Goal: Find specific page/section: Find specific page/section

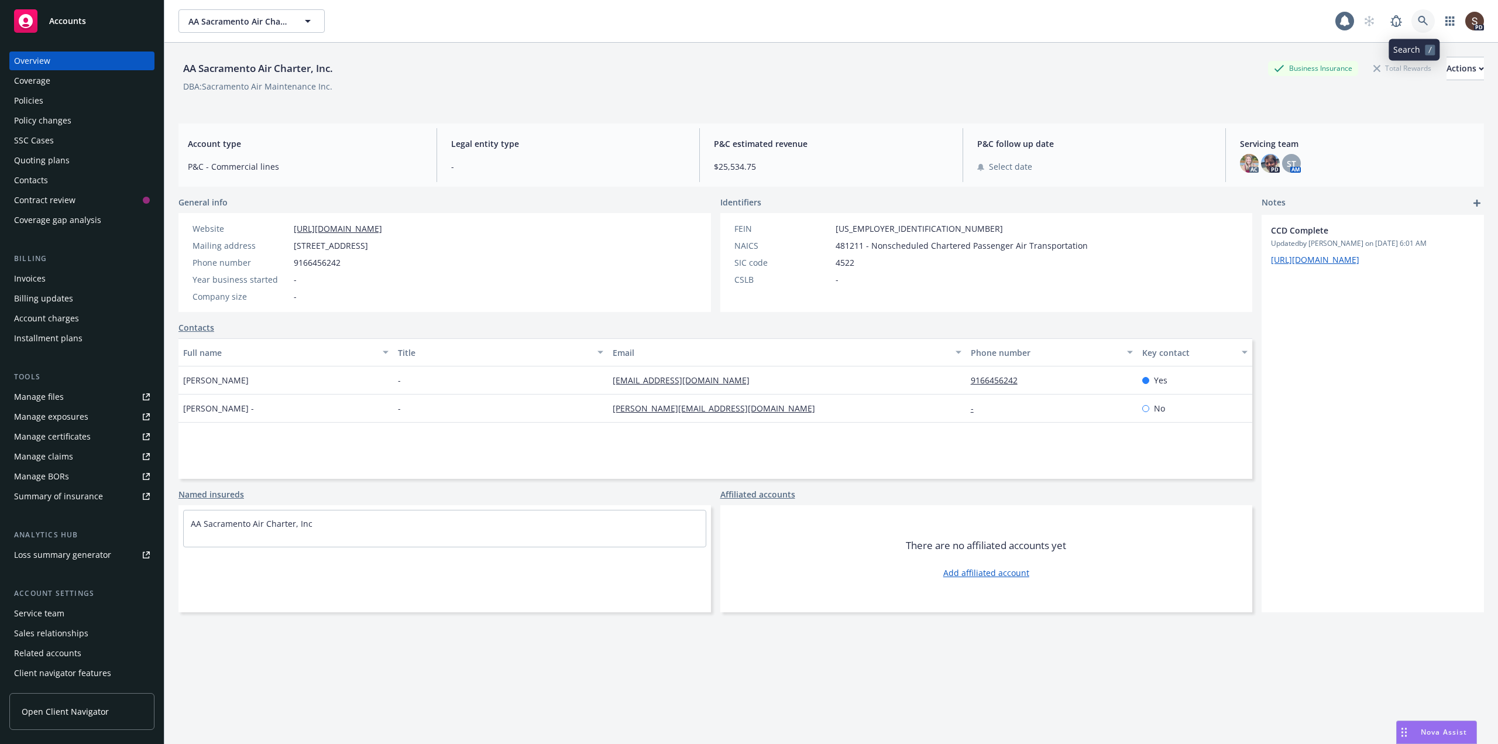
click at [1418, 16] on icon at bounding box center [1423, 21] width 11 height 11
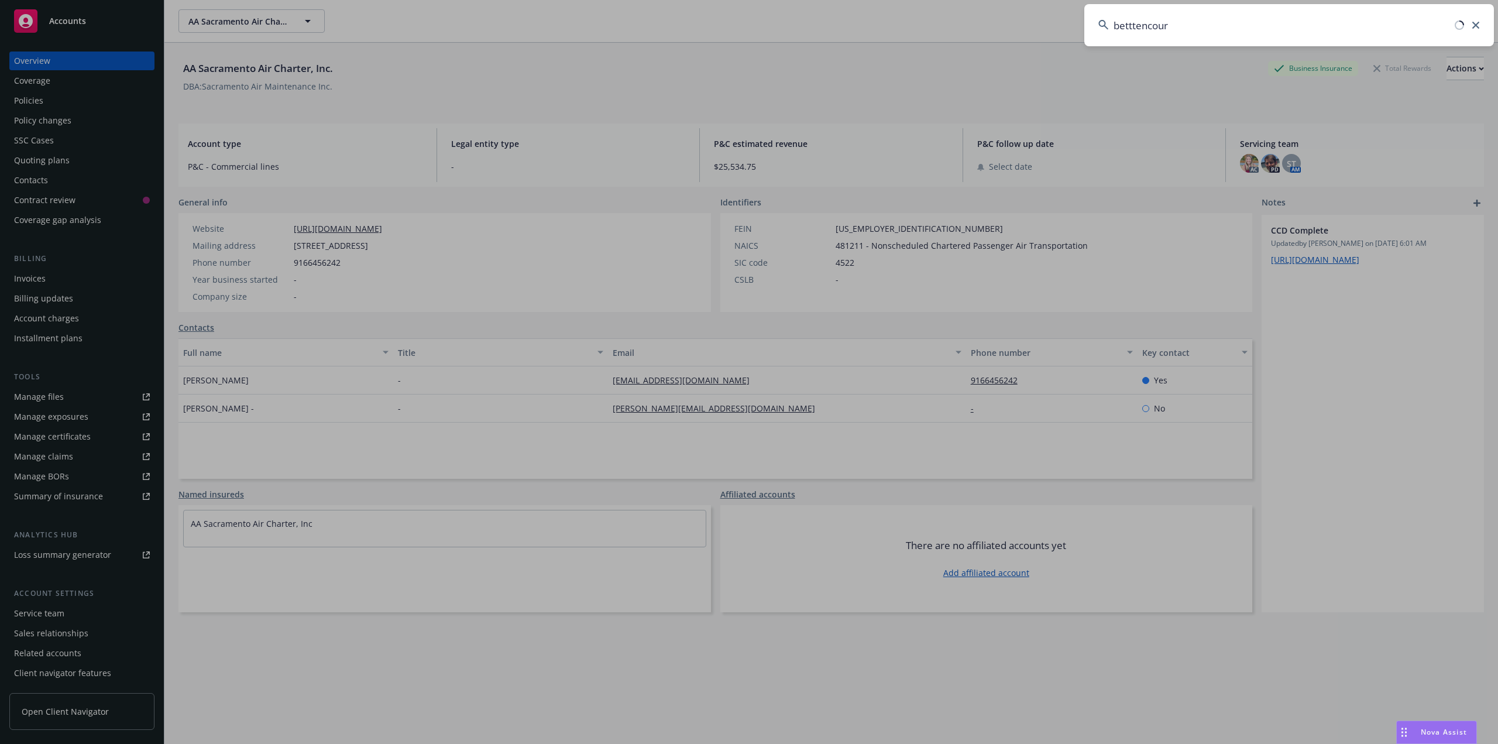
type input "betttencourt"
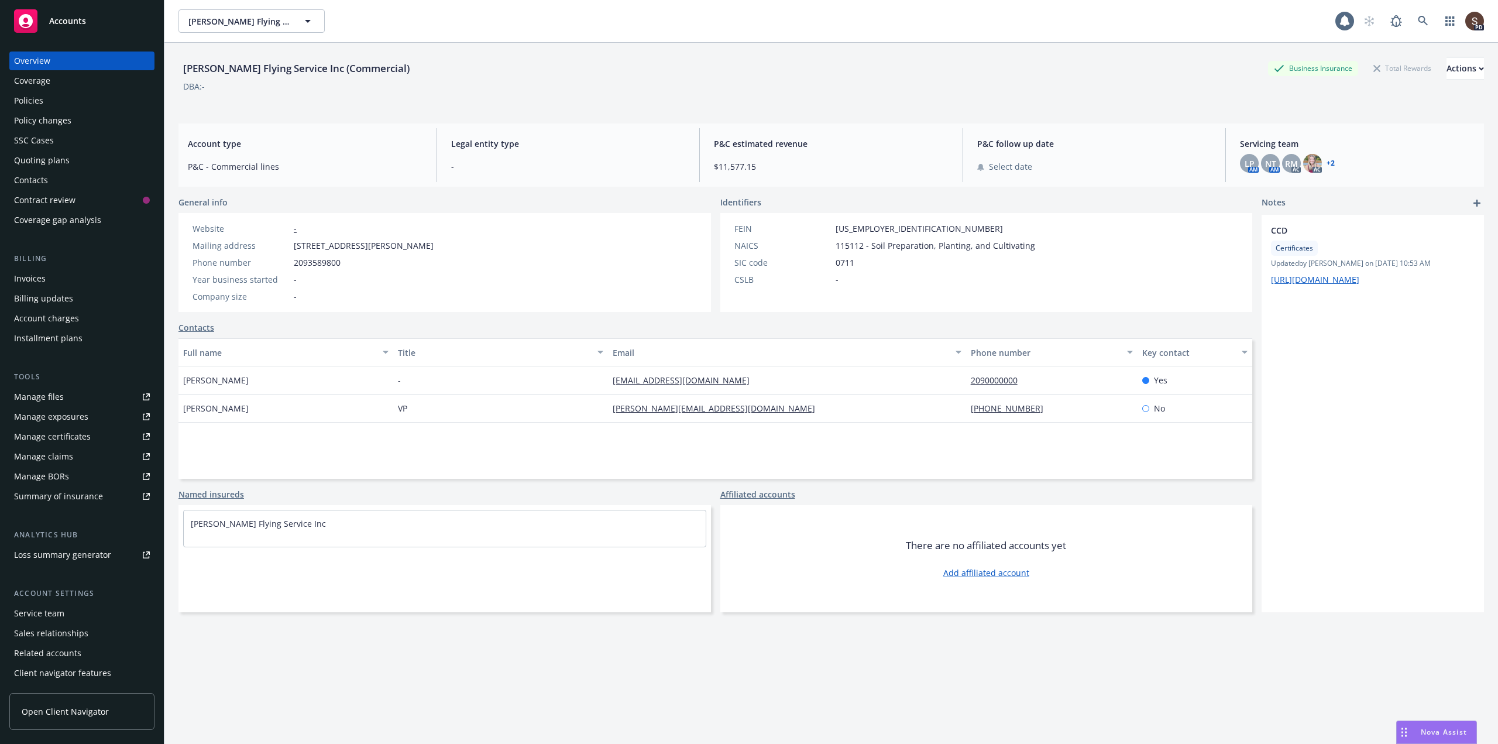
click at [38, 97] on div "Policies" at bounding box center [28, 100] width 29 height 19
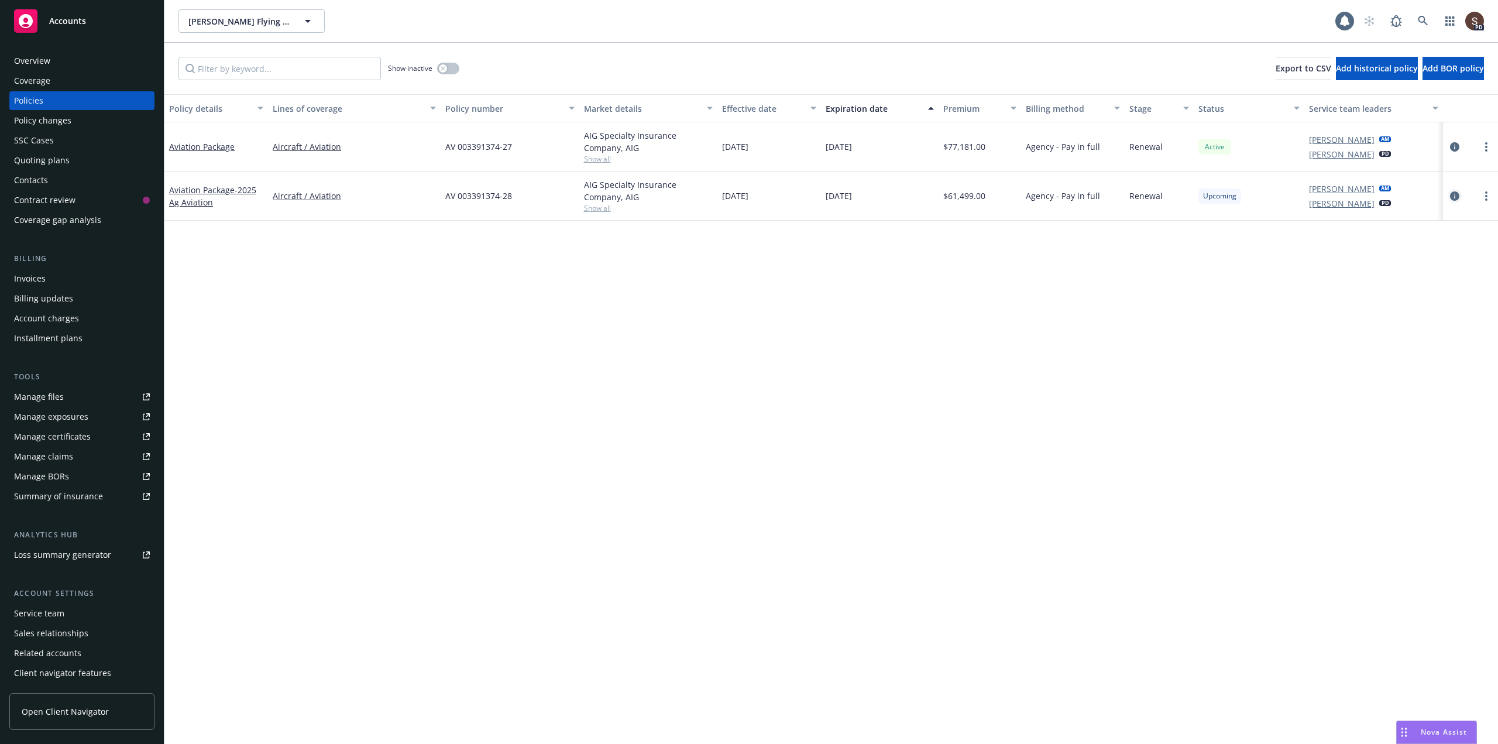
click at [1455, 195] on icon "circleInformation" at bounding box center [1454, 195] width 9 height 9
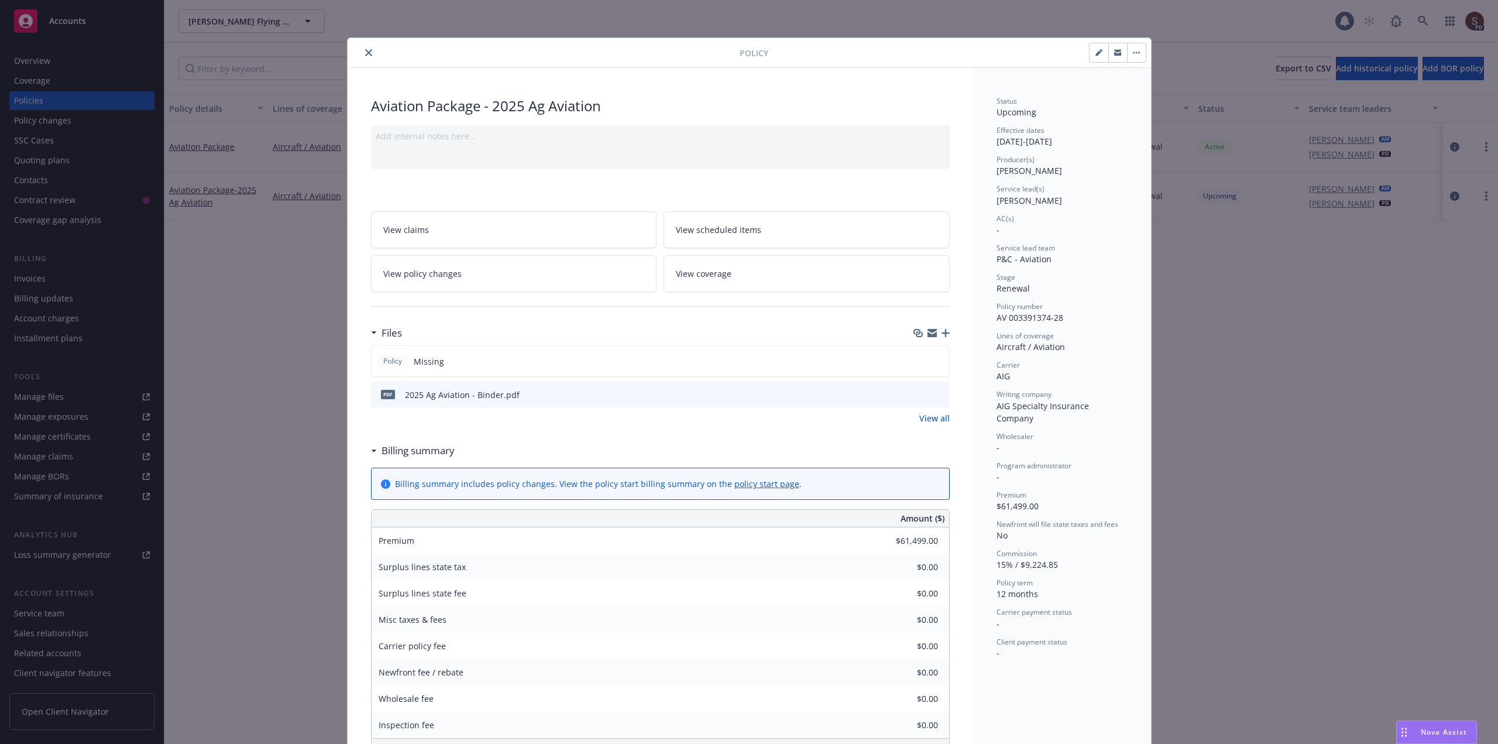
click at [934, 391] on icon "preview file" at bounding box center [939, 394] width 11 height 8
click at [365, 50] on icon "close" at bounding box center [368, 52] width 7 height 7
